Goal: Transaction & Acquisition: Purchase product/service

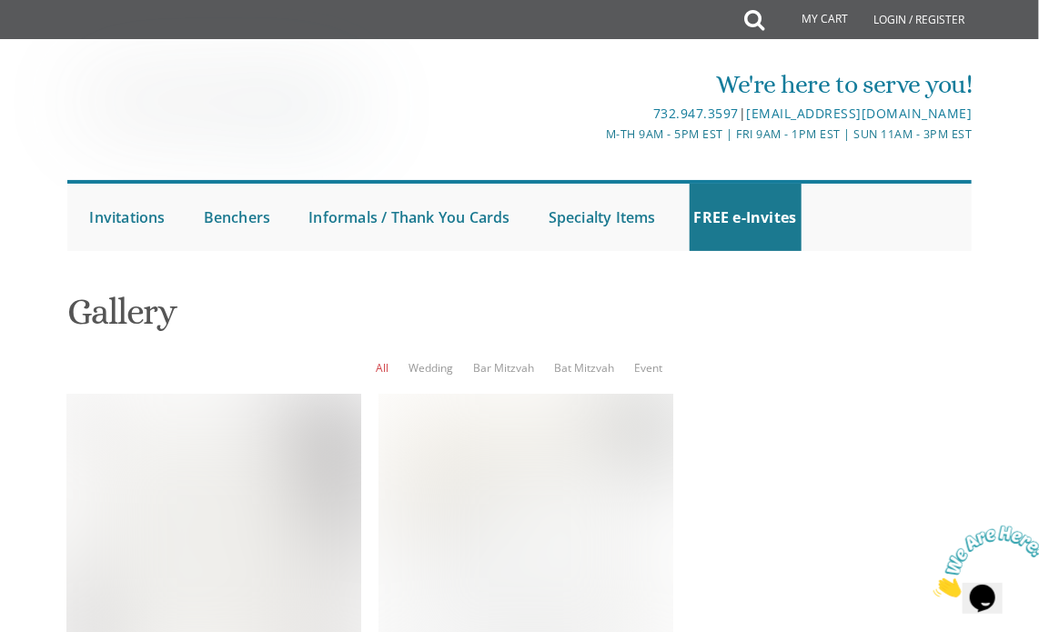
scroll to position [491, 0]
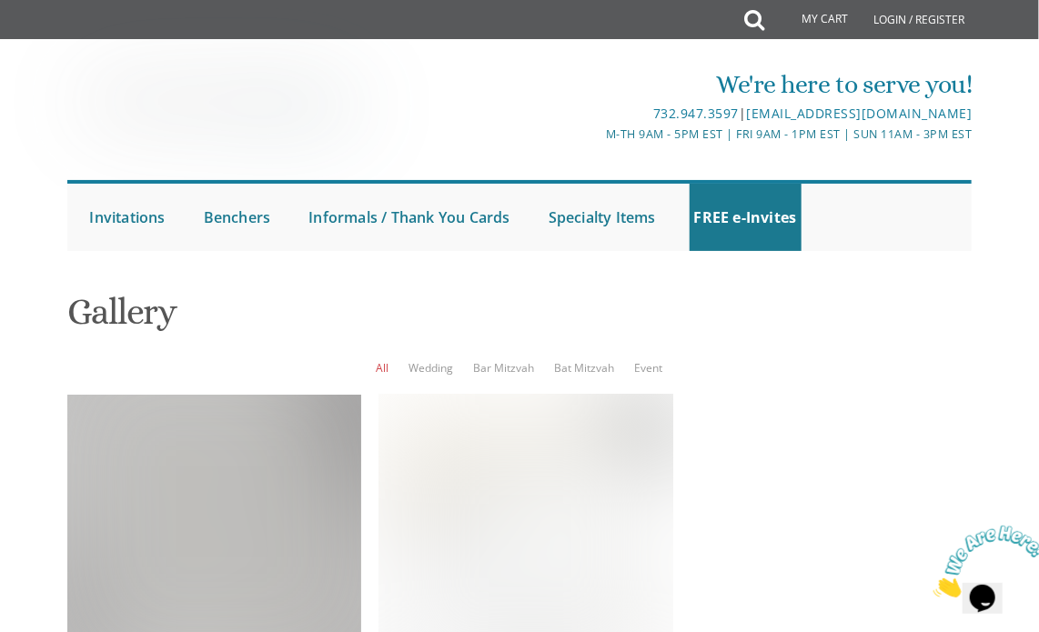
click at [233, 395] on div at bounding box center [214, 542] width 294 height 294
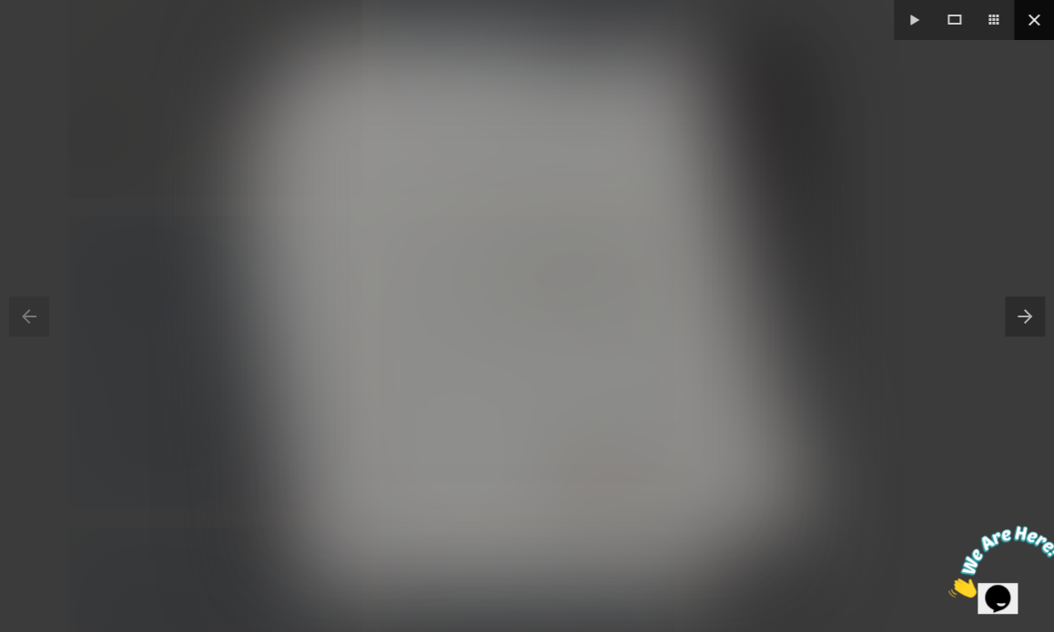
click at [1030, 7] on button at bounding box center [1034, 20] width 40 height 40
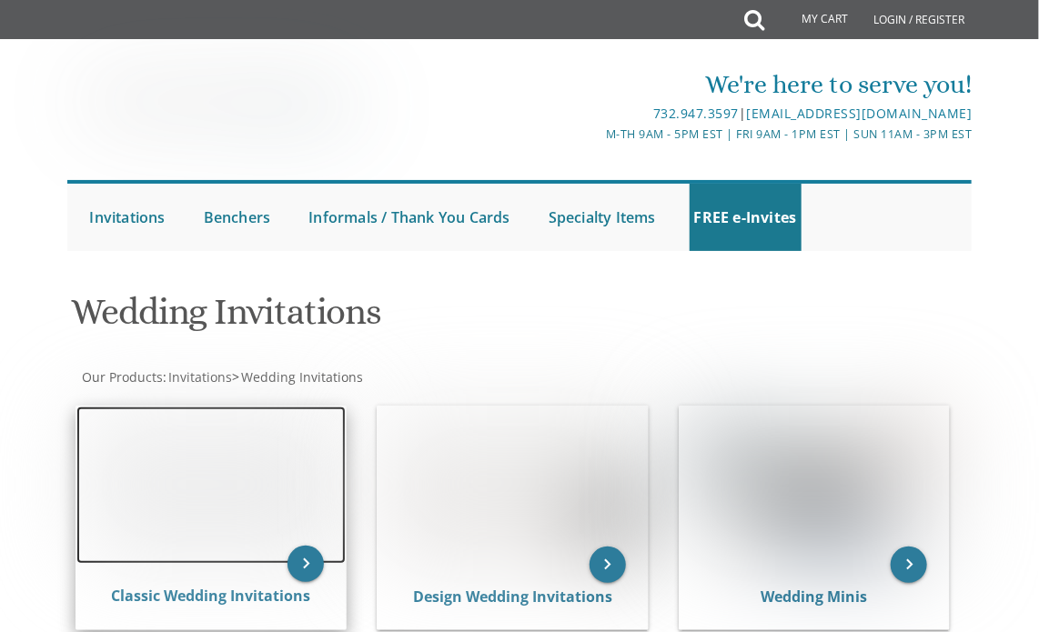
click at [229, 472] on img at bounding box center [211, 485] width 270 height 157
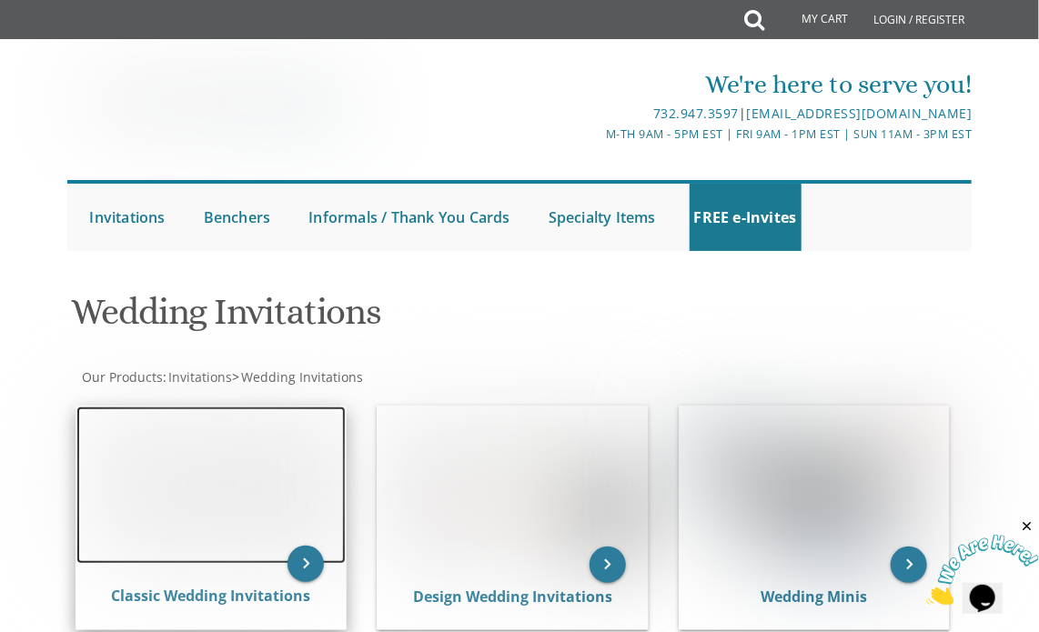
click at [229, 472] on img at bounding box center [211, 485] width 270 height 157
drag, startPoint x: 229, startPoint y: 472, endPoint x: 575, endPoint y: 429, distance: 348.5
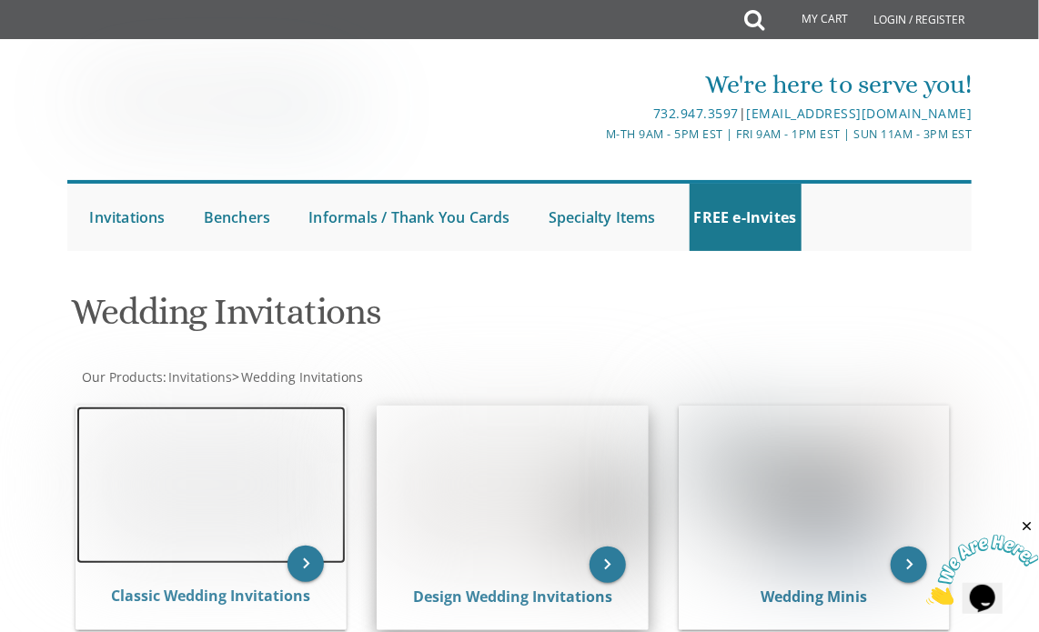
click at [575, 429] on div "keyboard_arrow_right Classic Wedding Invitations keyboard_arrow_right Design We…" at bounding box center [519, 521] width 905 height 261
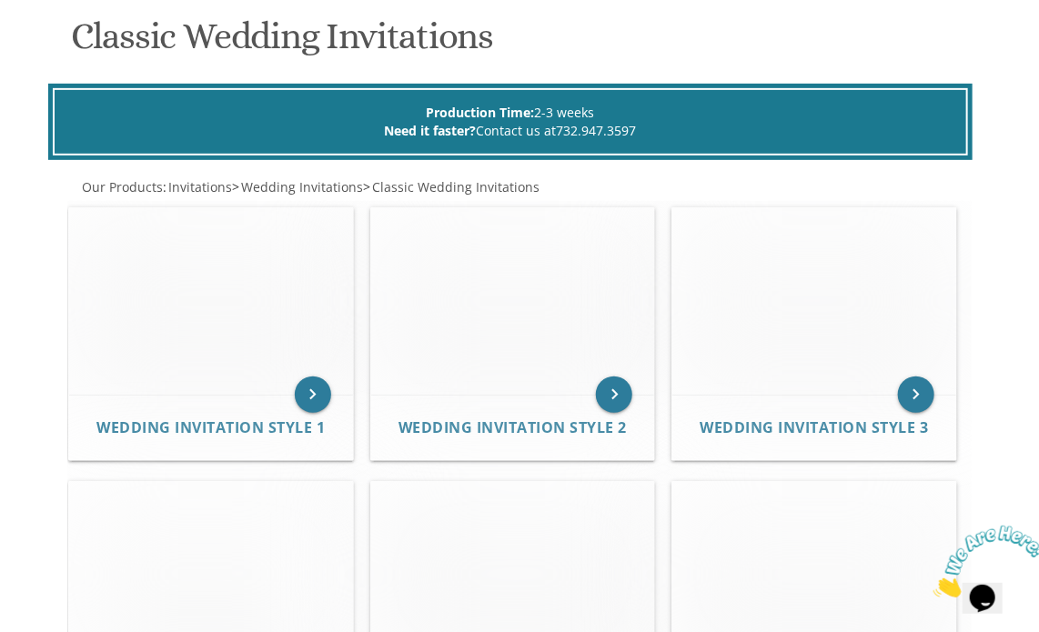
scroll to position [320, 0]
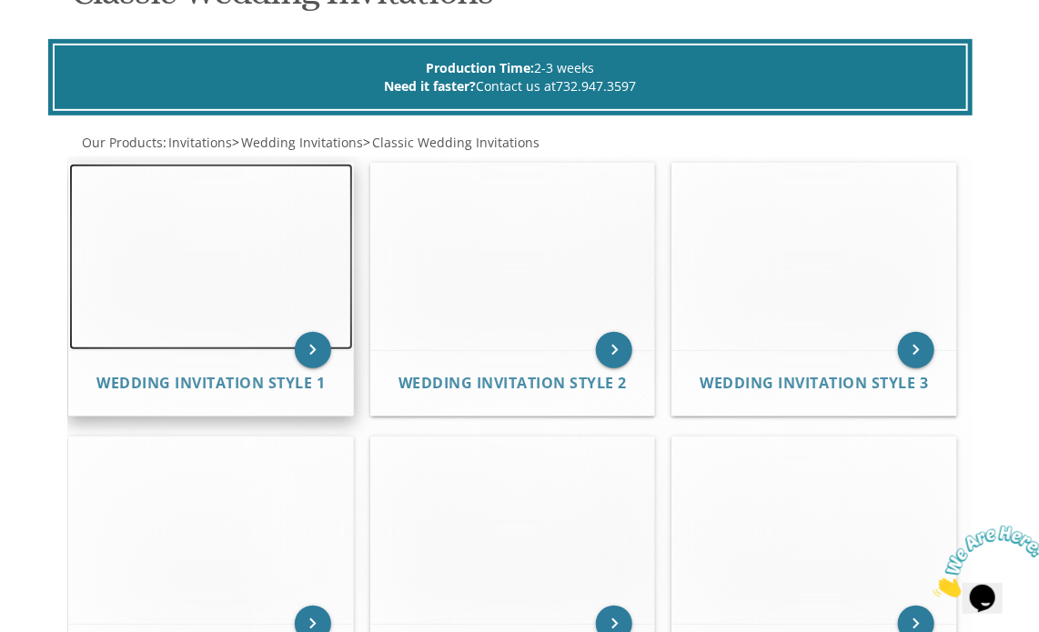
click at [242, 228] on img at bounding box center [211, 257] width 284 height 187
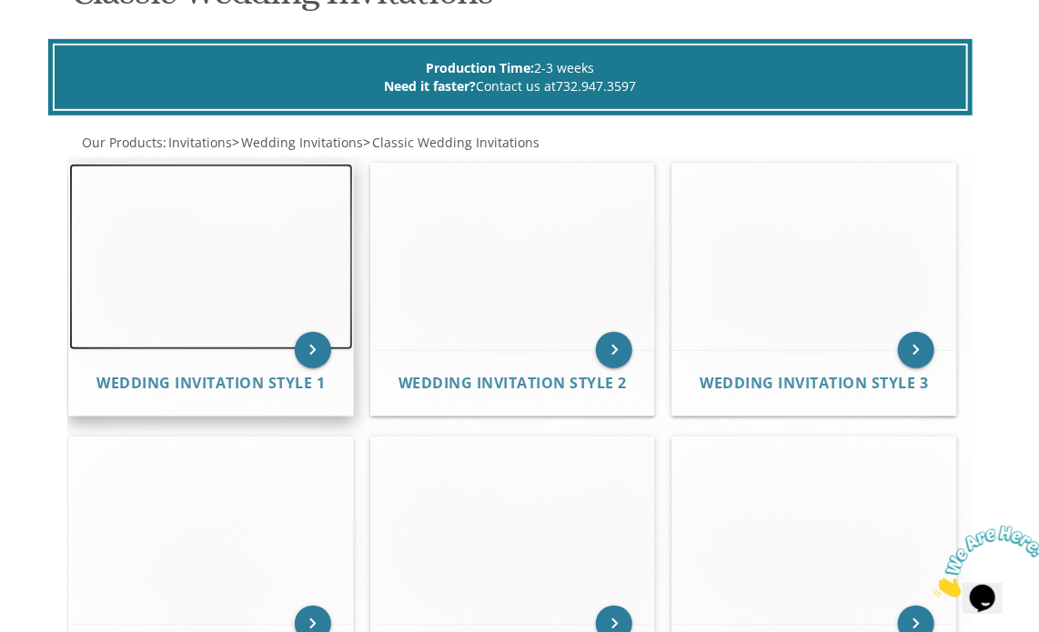
click at [242, 228] on img at bounding box center [211, 257] width 284 height 187
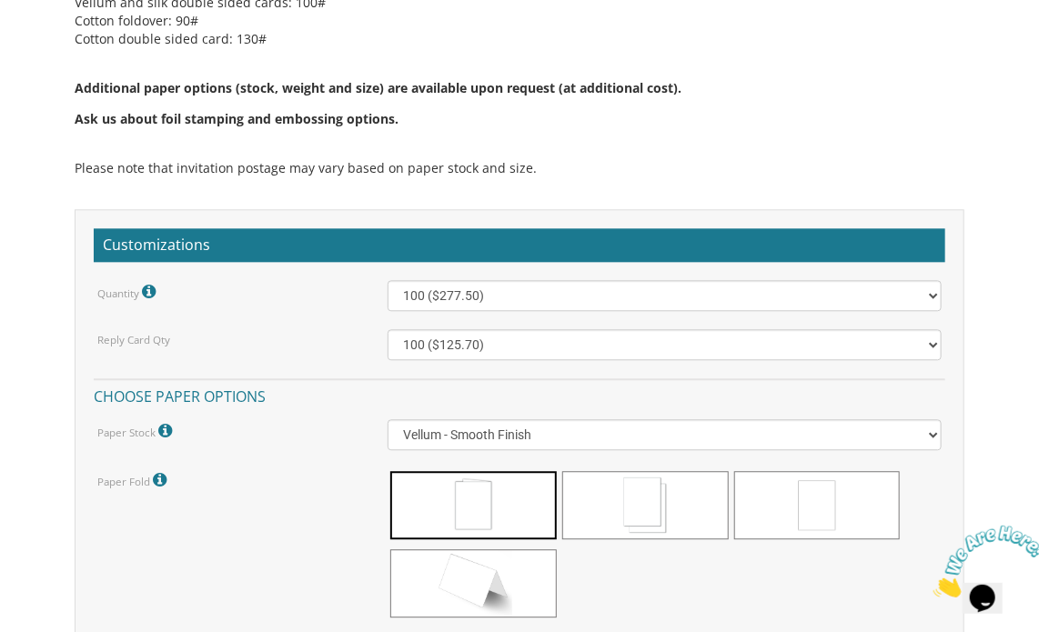
scroll to position [1543, 0]
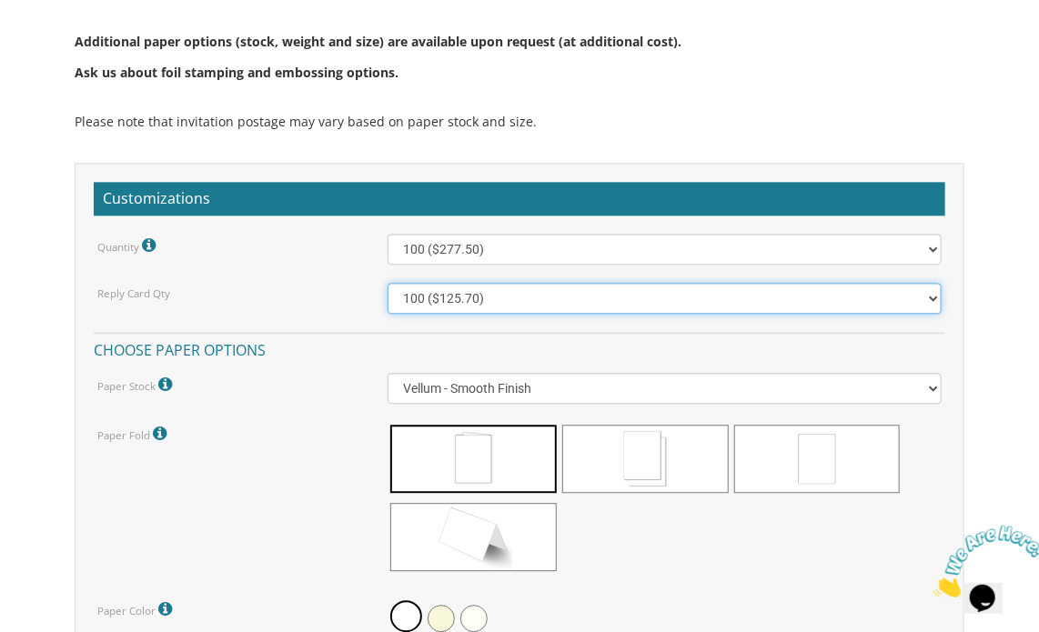
click at [919, 294] on select "100 ($125.70) 200 ($150.60) 300 ($177.95) 400 ($270.70) 500 ($225.30) 600 ($249…" at bounding box center [665, 298] width 554 height 31
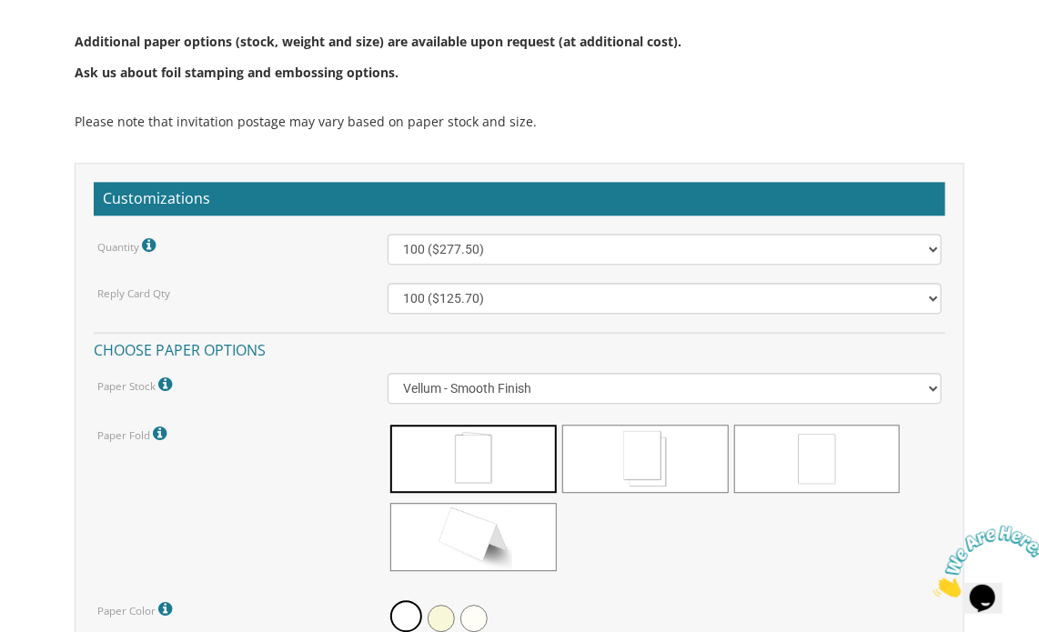
click at [262, 276] on div "Quantity Please note: Quantities may be modified after order completion. For we…" at bounding box center [520, 564] width 852 height 661
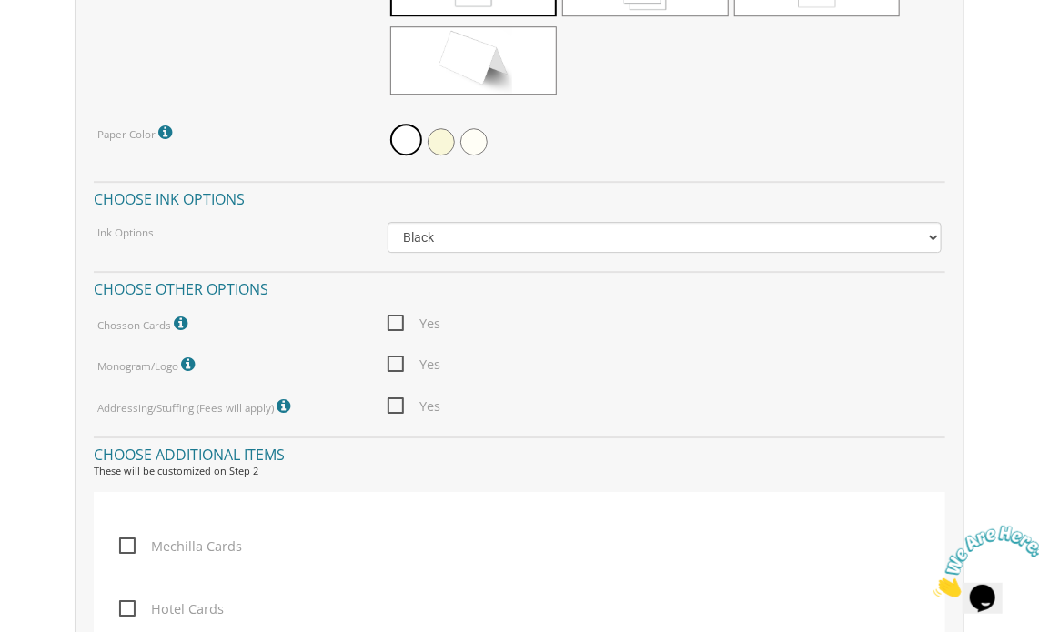
scroll to position [2027, 0]
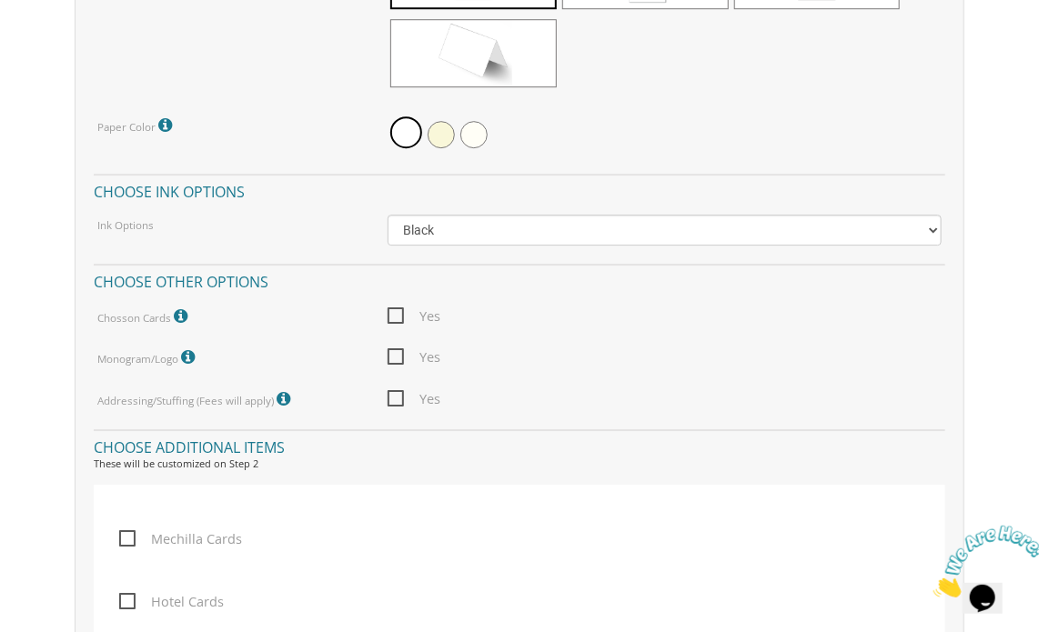
click at [124, 530] on span "Mechilla Cards" at bounding box center [180, 539] width 123 height 23
click at [124, 531] on input "Mechilla Cards" at bounding box center [125, 537] width 12 height 12
checkbox input "true"
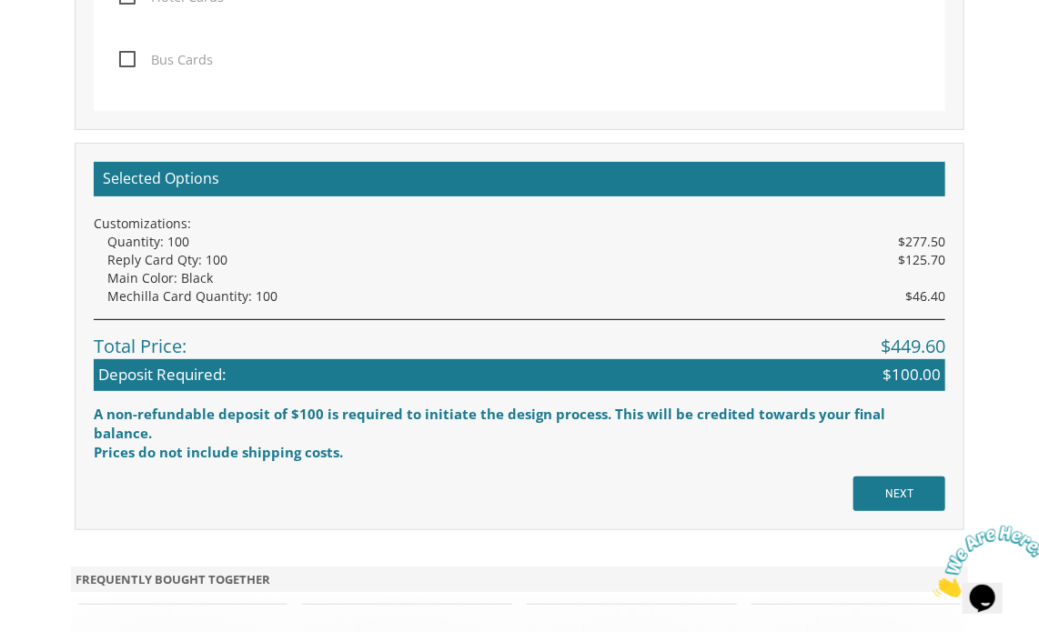
scroll to position [2707, 0]
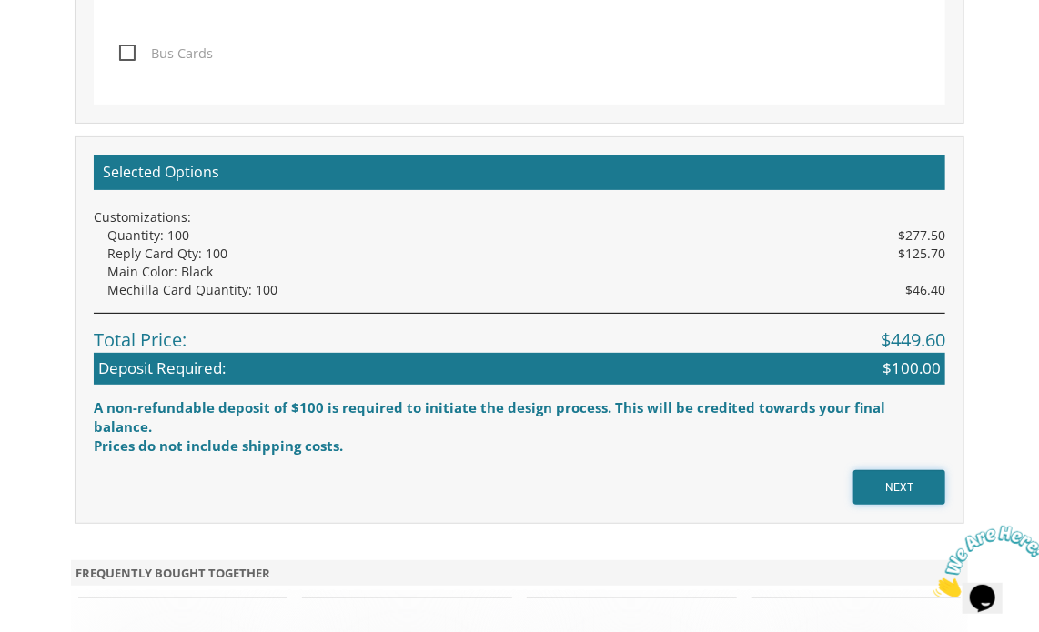
click at [914, 470] on input "NEXT" at bounding box center [900, 487] width 92 height 35
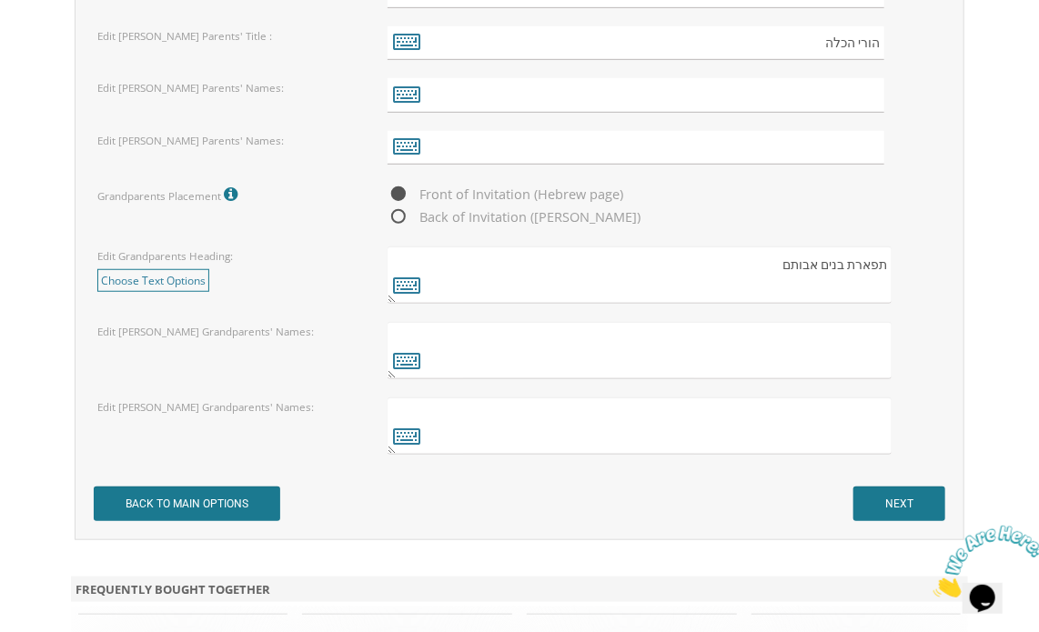
scroll to position [2993, 0]
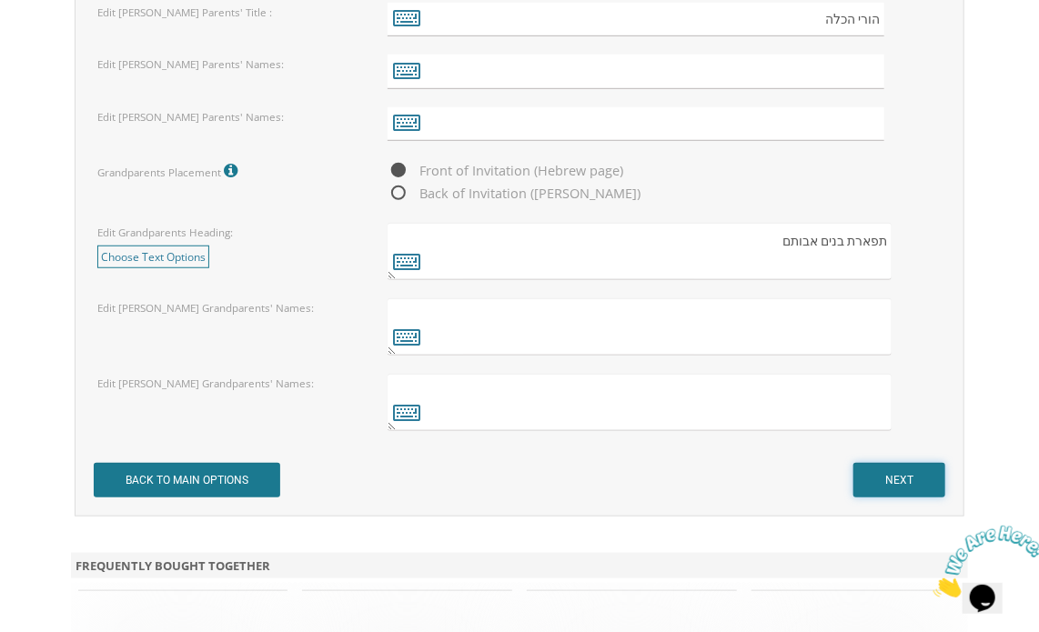
click at [884, 482] on input "NEXT" at bounding box center [900, 480] width 92 height 35
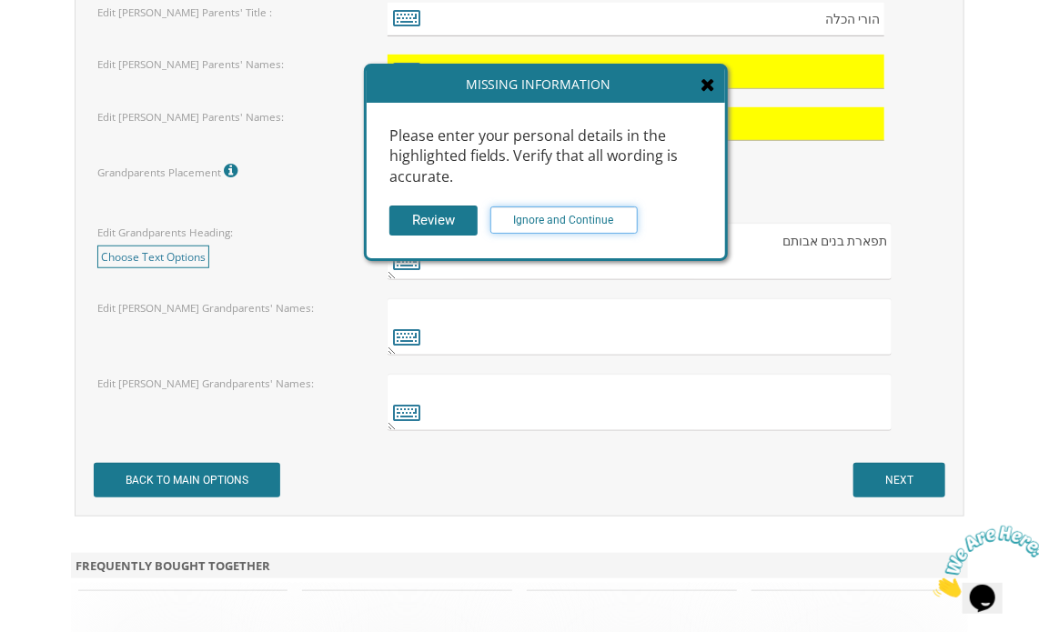
click at [544, 218] on input "Ignore and Continue" at bounding box center [563, 220] width 147 height 27
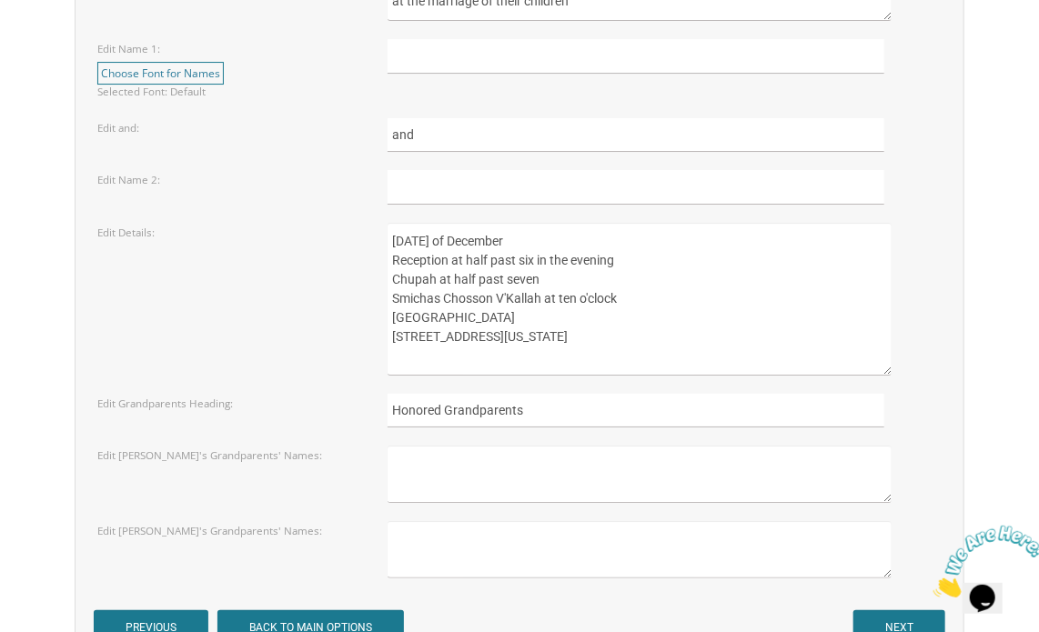
scroll to position [2388, 0]
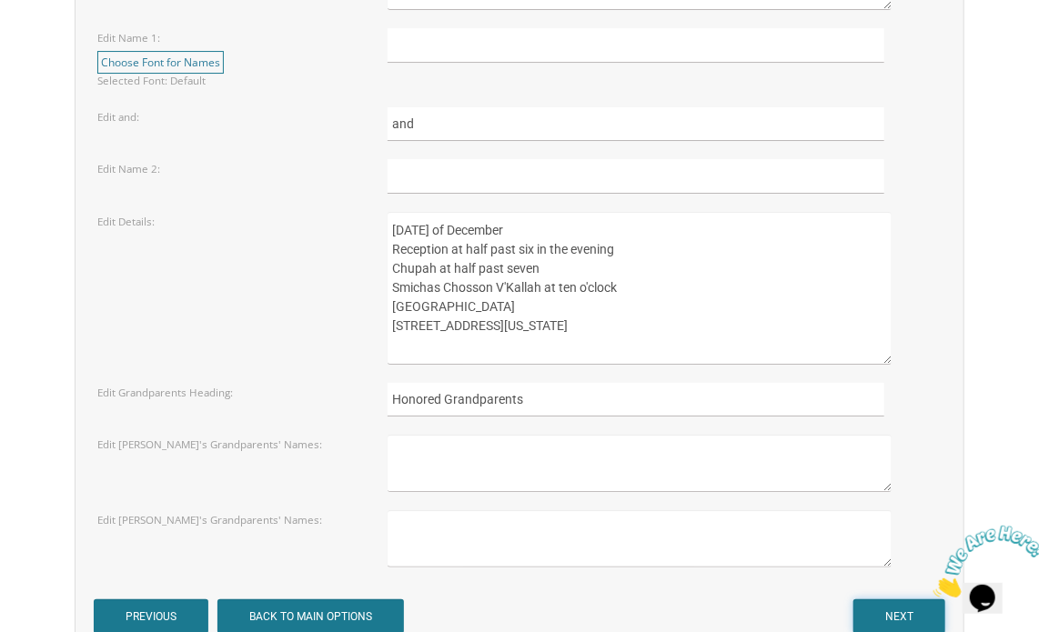
click at [881, 612] on input "NEXT" at bounding box center [900, 617] width 92 height 35
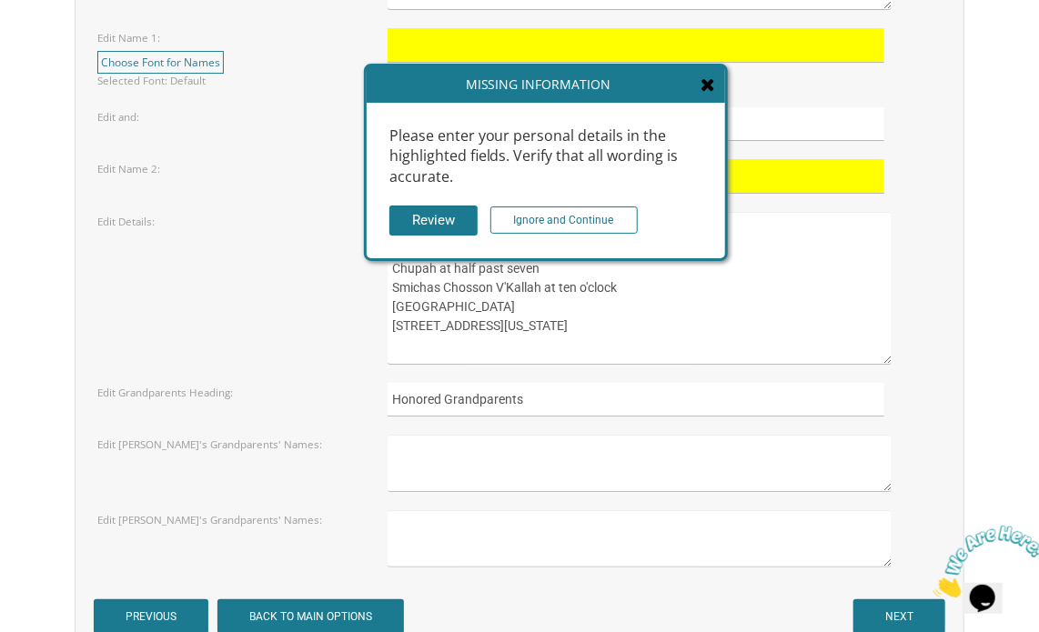
click at [529, 235] on div "Please enter your personal details in the highlighted fields. Verify that all w…" at bounding box center [546, 181] width 359 height 156
click at [537, 217] on input "Ignore and Continue" at bounding box center [563, 220] width 147 height 27
click at [577, 220] on input "Ignore and Continue" at bounding box center [563, 220] width 147 height 27
click at [556, 214] on input "Ignore and Continue" at bounding box center [563, 220] width 147 height 27
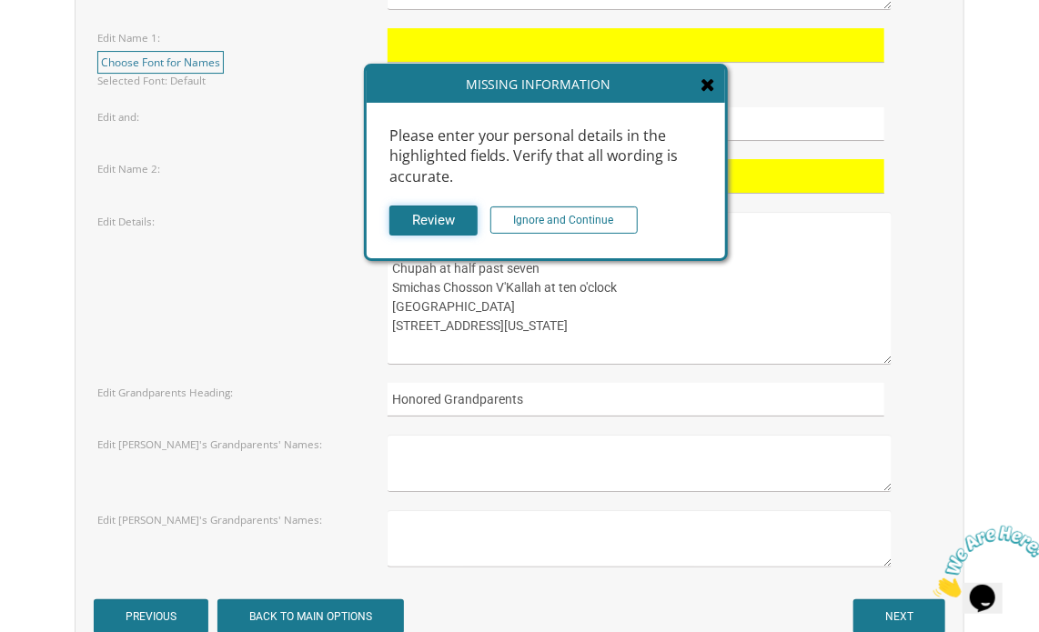
click at [454, 216] on input "Review" at bounding box center [433, 221] width 88 height 30
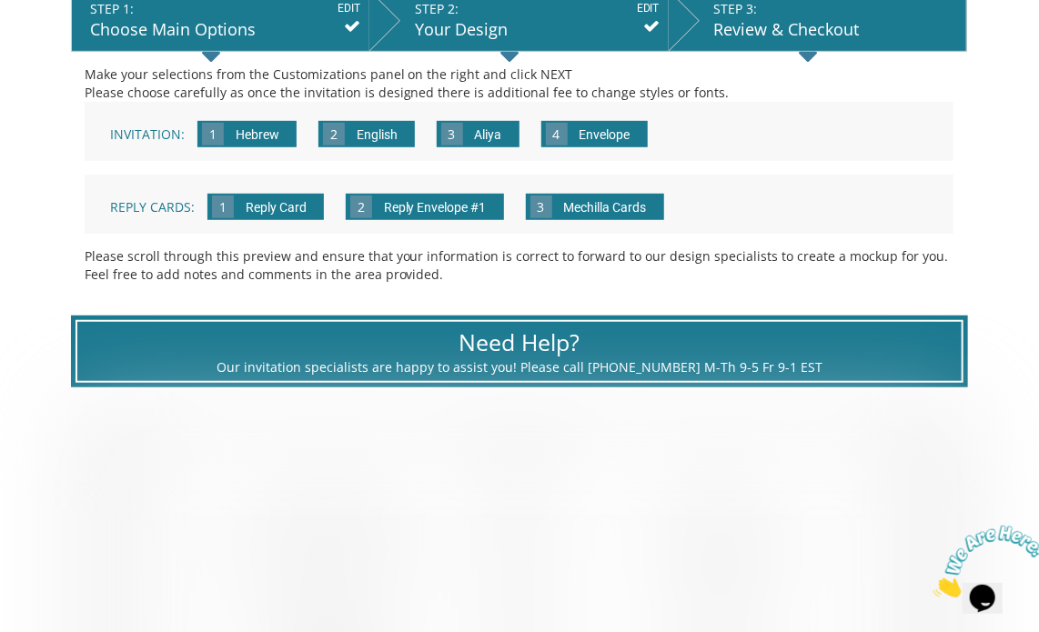
scroll to position [409, 0]
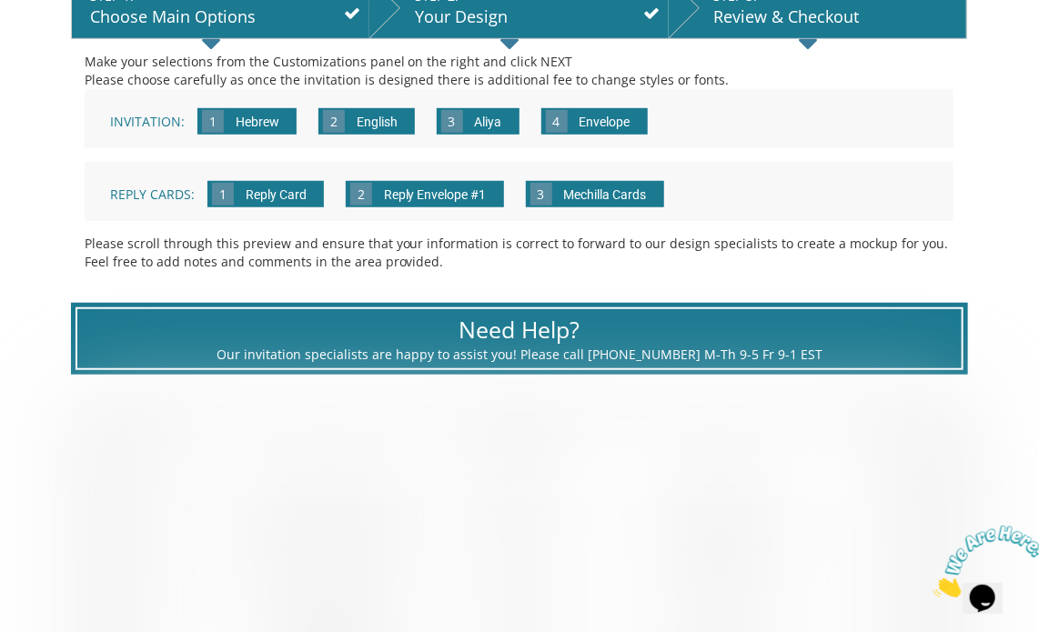
click at [495, 106] on input "Aliya" at bounding box center [488, 123] width 45 height 50
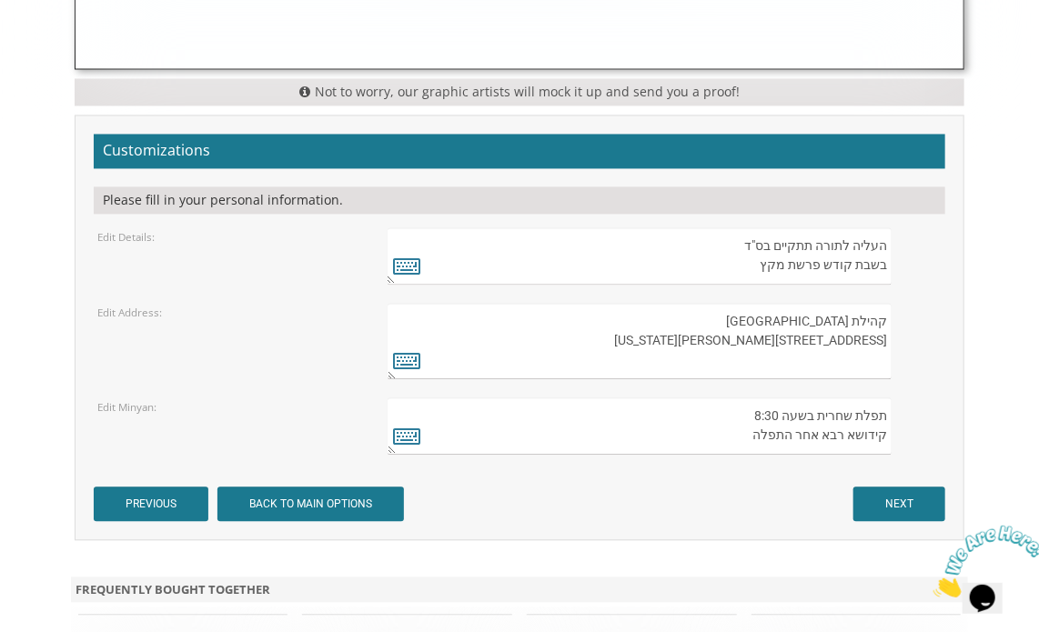
scroll to position [1329, 0]
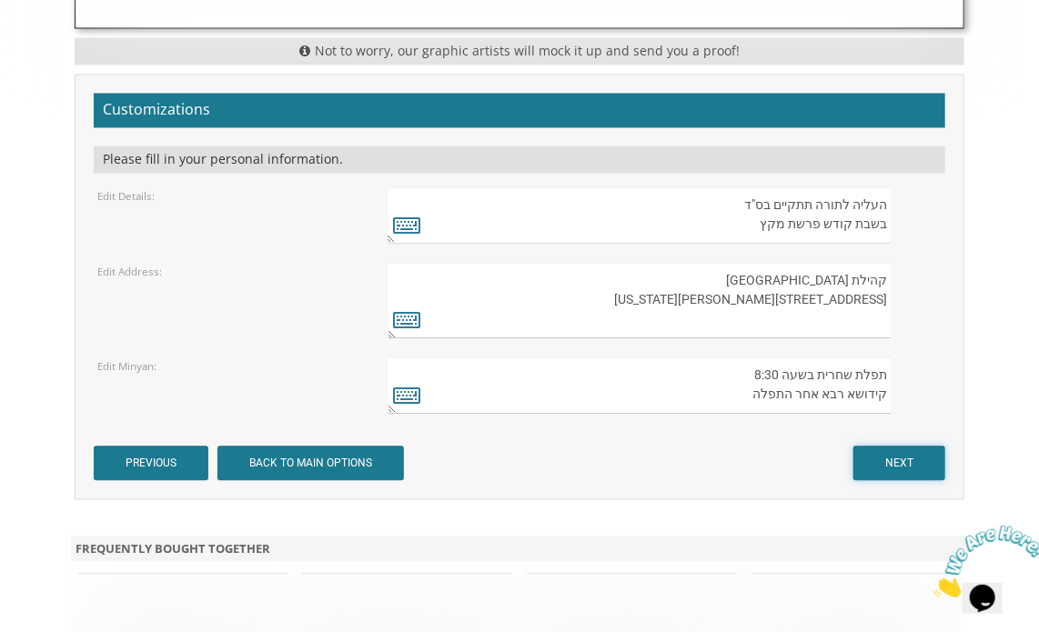
click at [924, 458] on input "NEXT" at bounding box center [900, 463] width 92 height 35
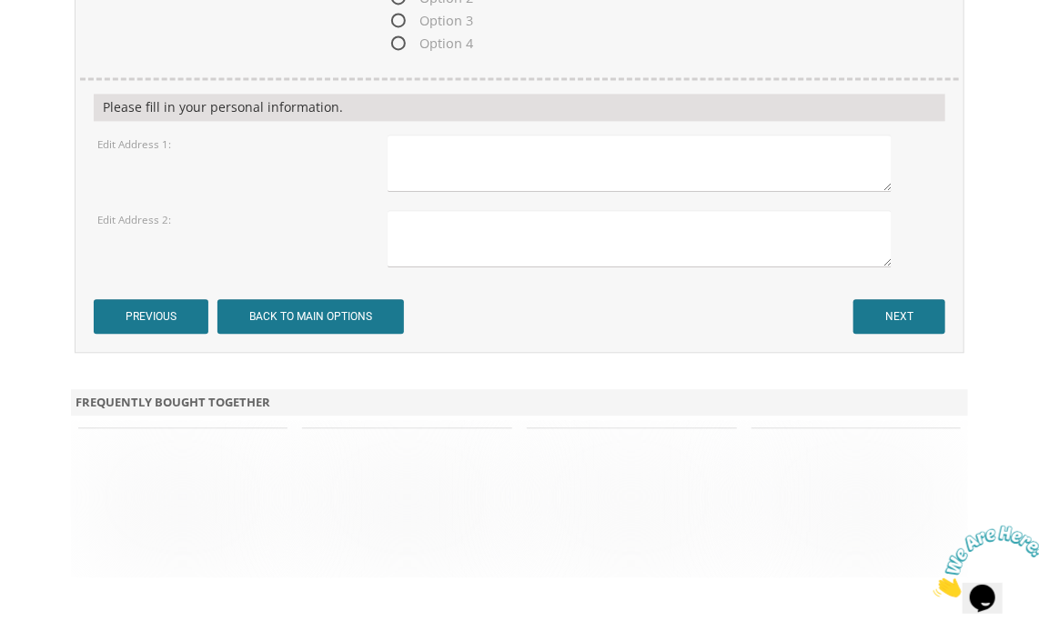
scroll to position [1551, 0]
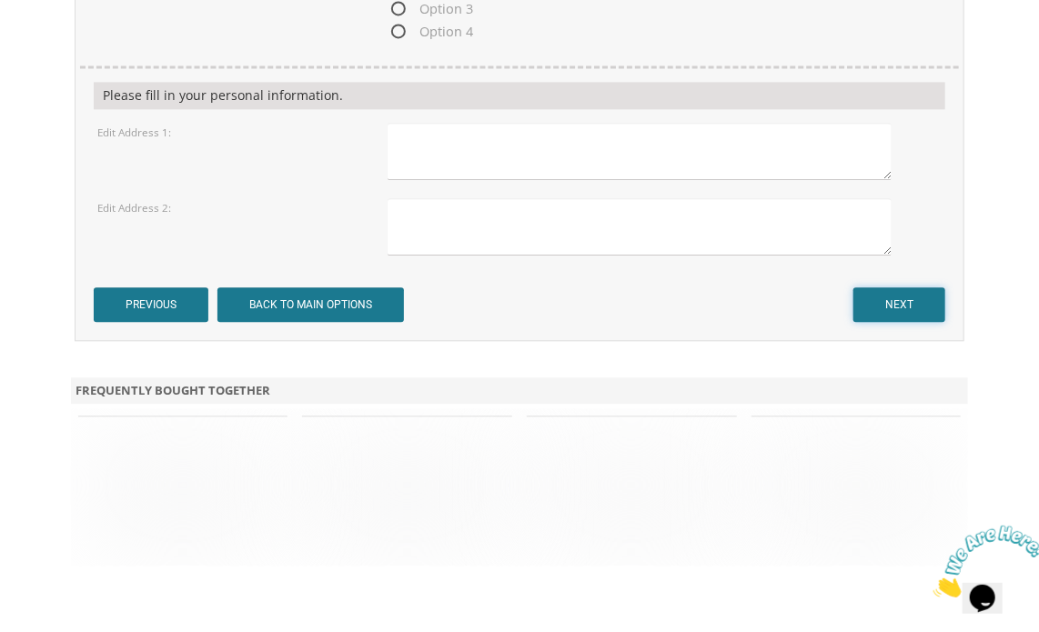
click at [881, 301] on input "NEXT" at bounding box center [900, 305] width 92 height 35
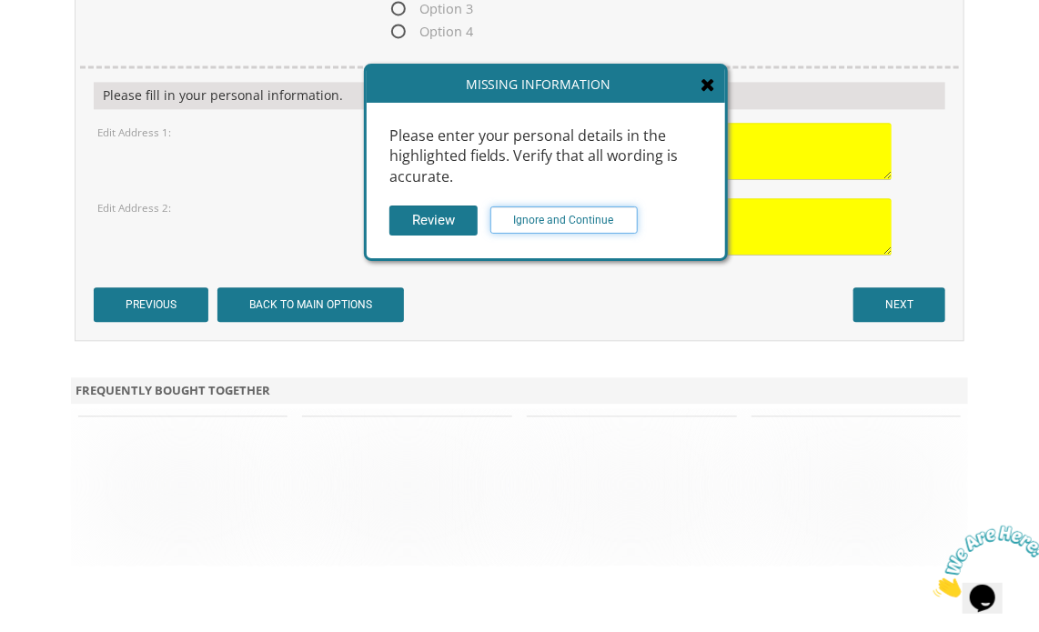
click at [560, 221] on input "Ignore and Continue" at bounding box center [563, 220] width 147 height 27
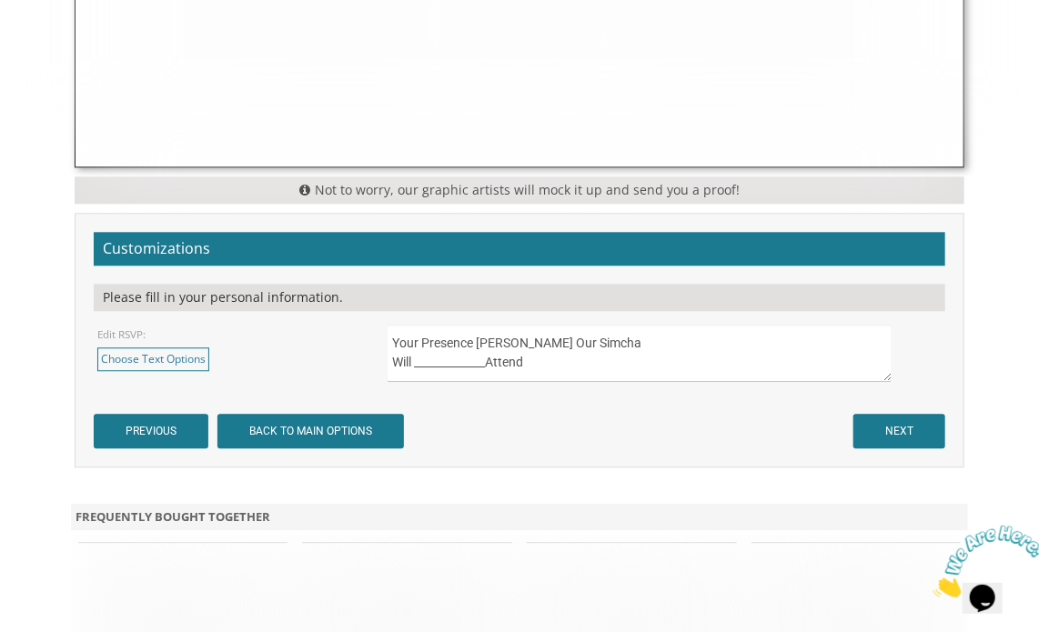
scroll to position [1569, 0]
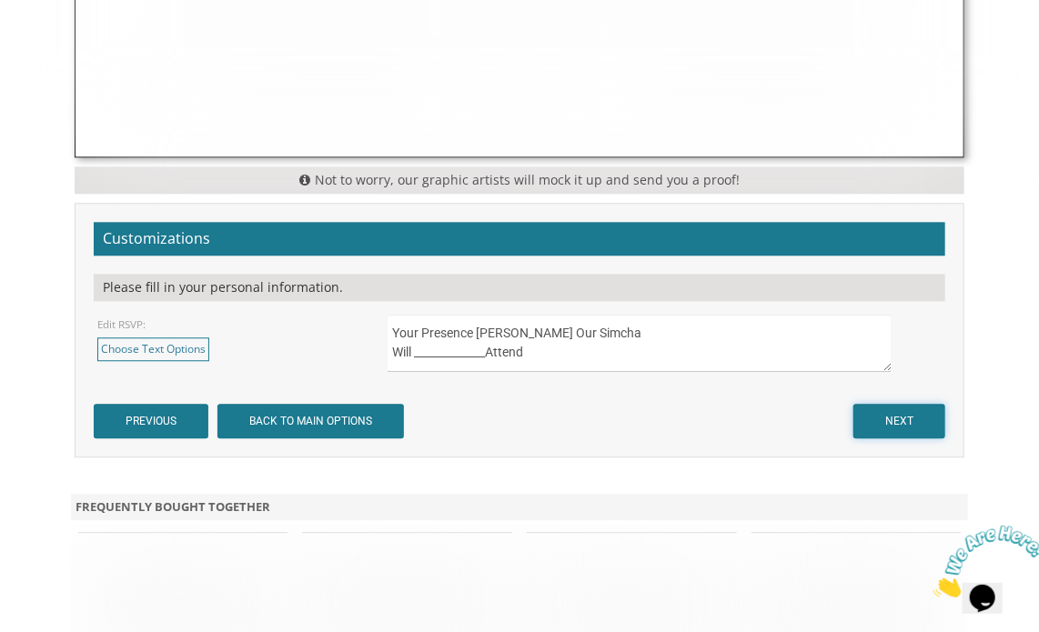
click at [884, 413] on input "NEXT" at bounding box center [900, 421] width 92 height 35
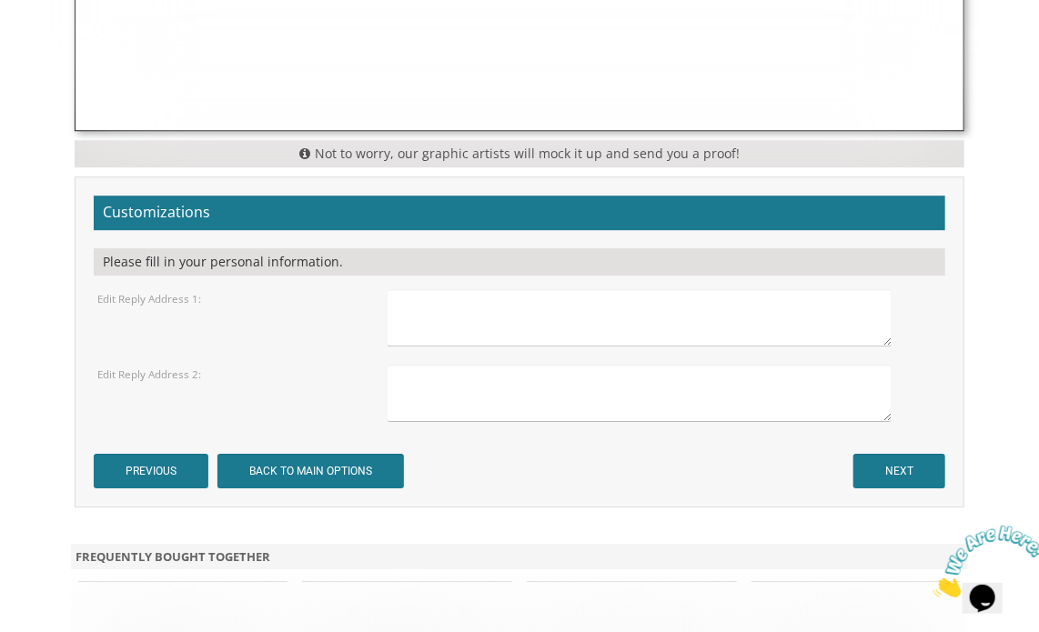
scroll to position [1865, 0]
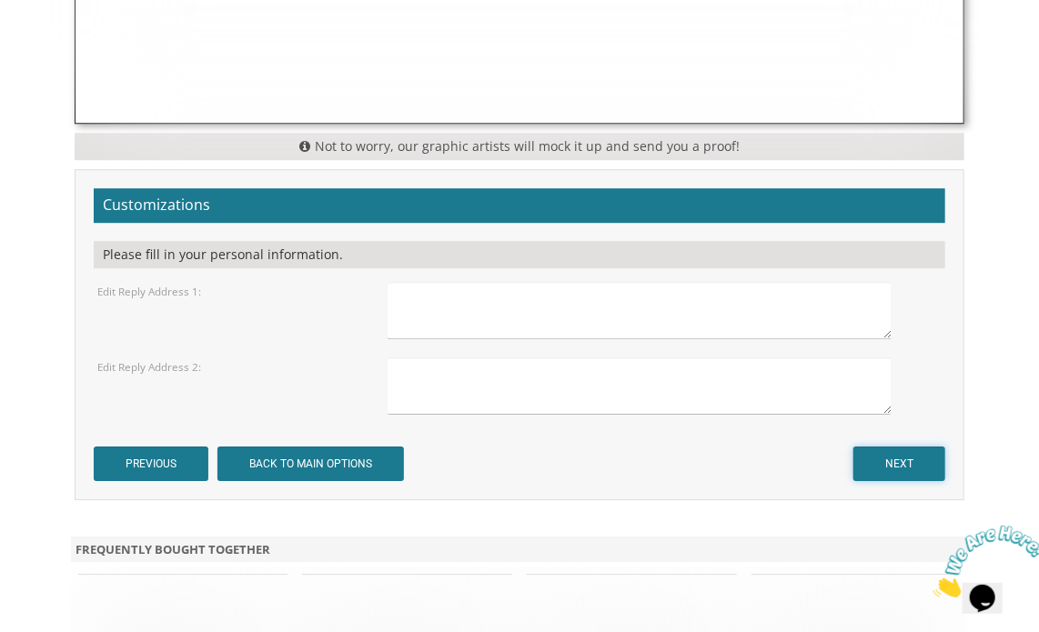
click at [876, 455] on input "NEXT" at bounding box center [900, 464] width 92 height 35
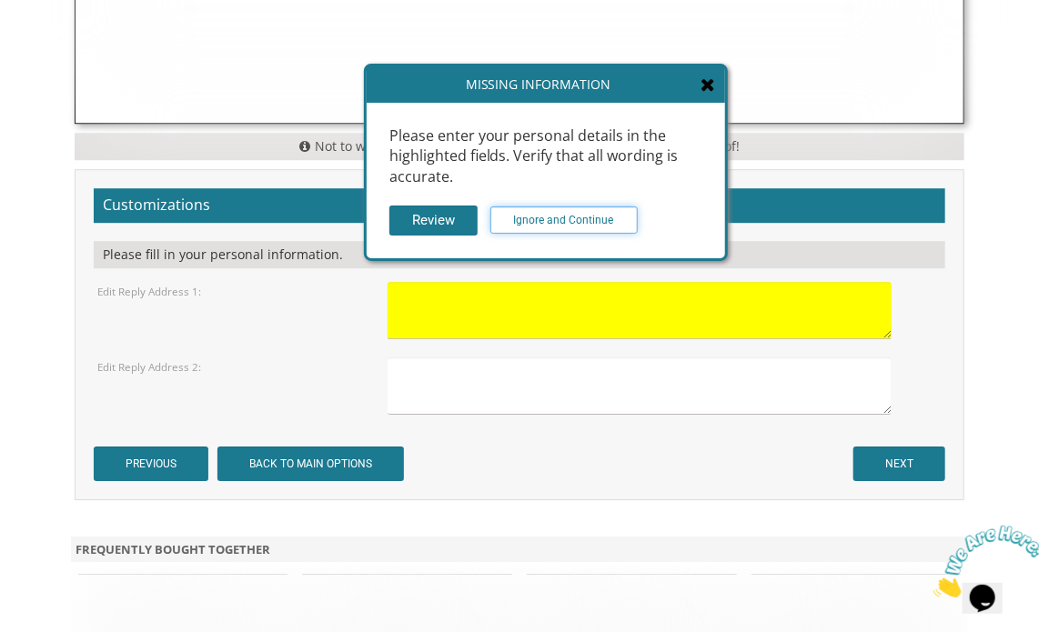
click at [579, 212] on input "Ignore and Continue" at bounding box center [563, 220] width 147 height 27
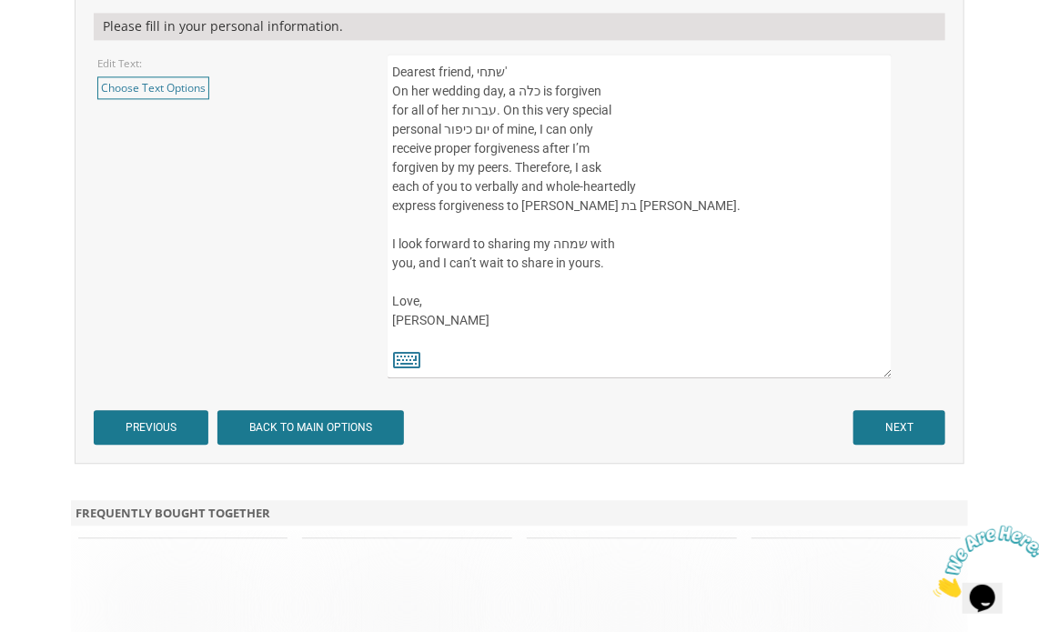
scroll to position [1528, 0]
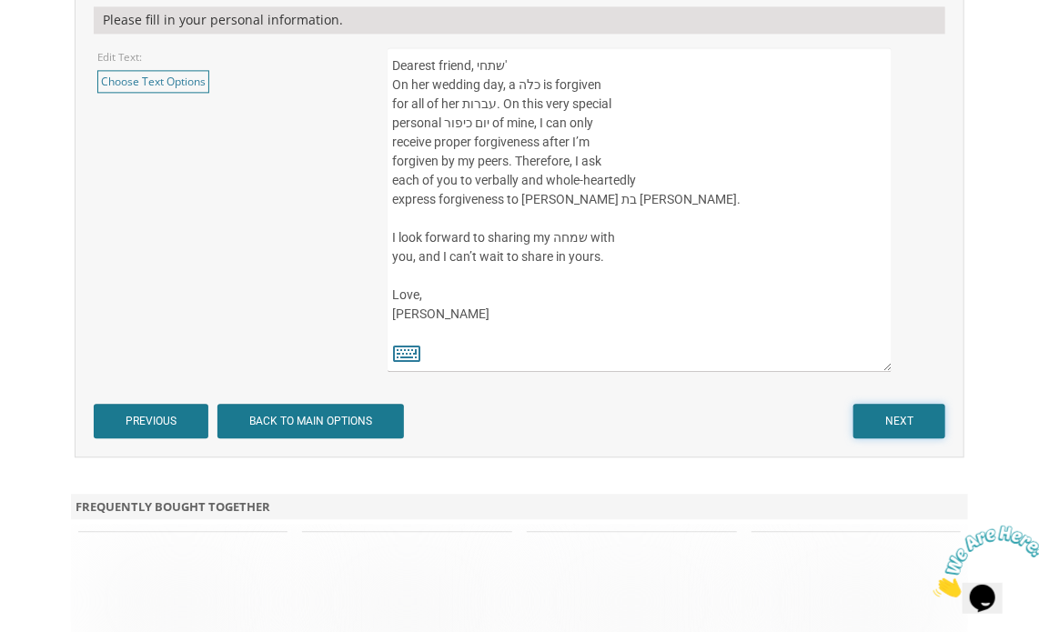
click at [913, 410] on input "NEXT" at bounding box center [900, 421] width 92 height 35
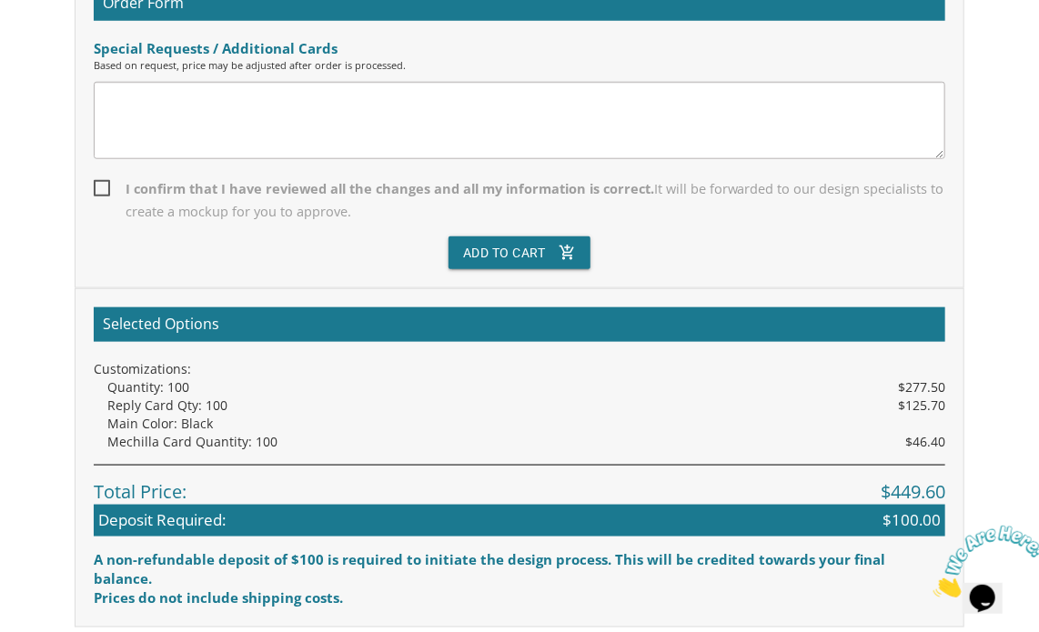
scroll to position [3238, 0]
